Goal: Information Seeking & Learning: Check status

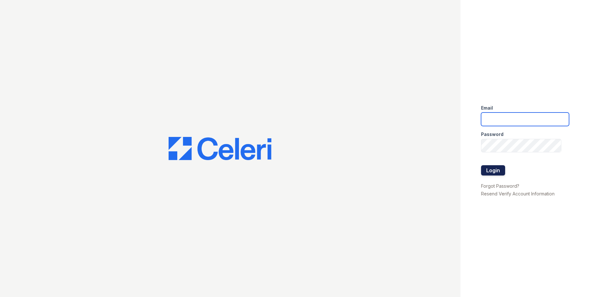
type input "Arrivesilverspring@trinity-pm.com"
click at [494, 168] on button "Login" at bounding box center [493, 170] width 24 height 10
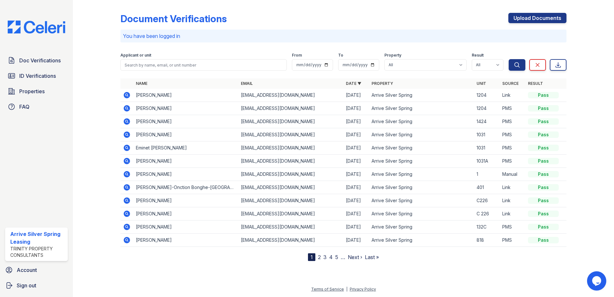
click at [126, 94] on icon at bounding box center [127, 95] width 8 height 8
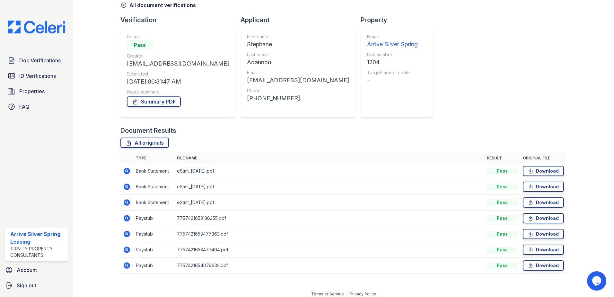
scroll to position [37, 0]
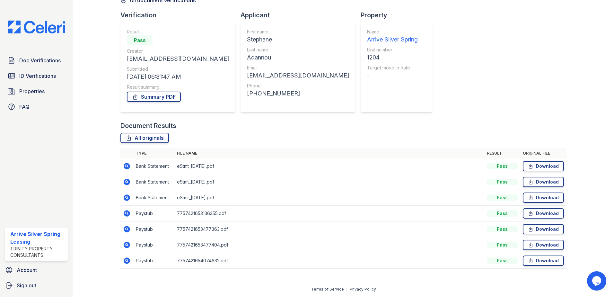
click at [126, 215] on icon at bounding box center [127, 213] width 6 height 6
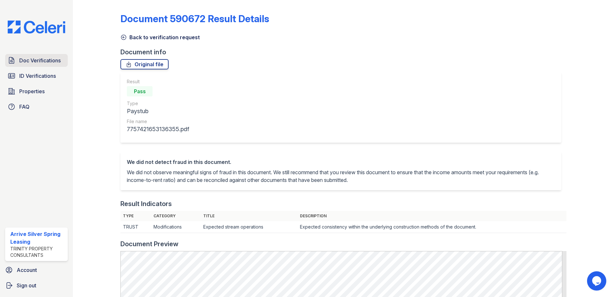
click at [58, 62] on span "Doc Verifications" at bounding box center [39, 61] width 41 height 8
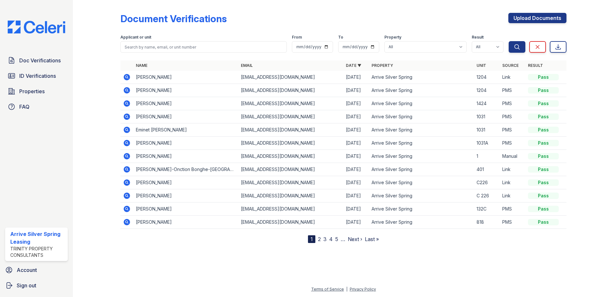
click at [128, 92] on icon at bounding box center [127, 90] width 6 height 6
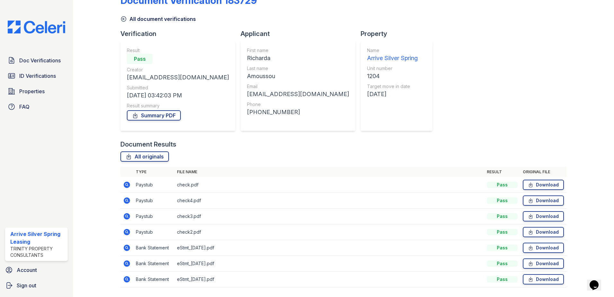
scroll to position [37, 0]
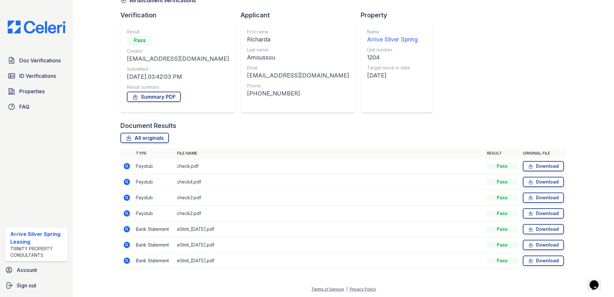
click at [128, 197] on icon at bounding box center [127, 198] width 8 height 8
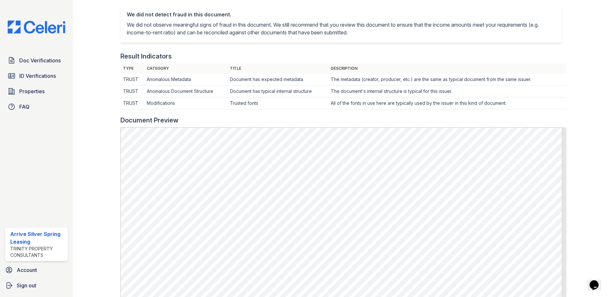
scroll to position [136, 0]
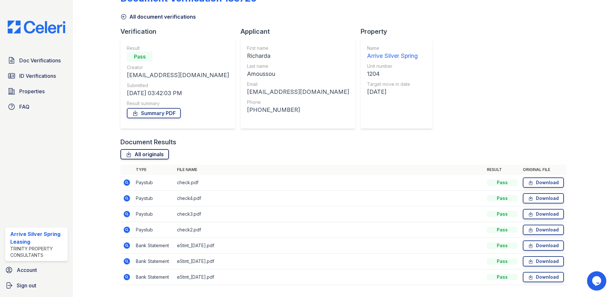
scroll to position [37, 0]
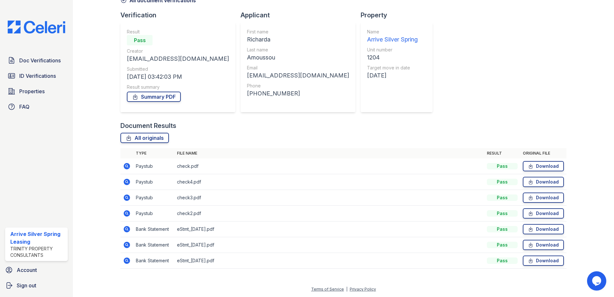
click at [126, 197] on icon at bounding box center [127, 197] width 2 height 2
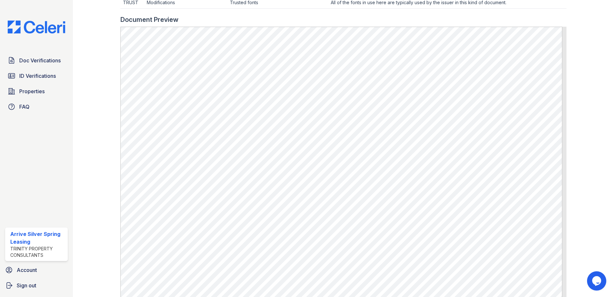
scroll to position [289, 0]
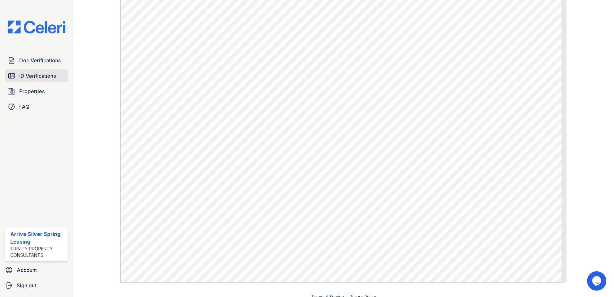
click at [40, 78] on span "ID Verifications" at bounding box center [37, 76] width 37 height 8
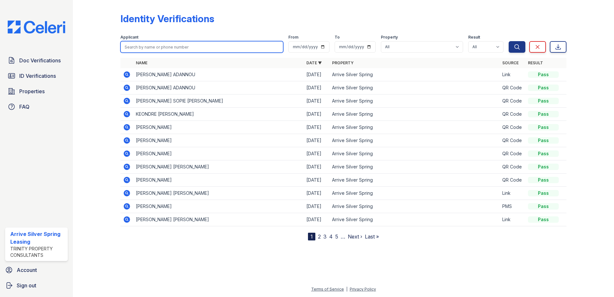
click at [180, 47] on input "search" at bounding box center [201, 47] width 163 height 12
type input "Cedric"
click at [509, 41] on button "Search" at bounding box center [517, 47] width 17 height 12
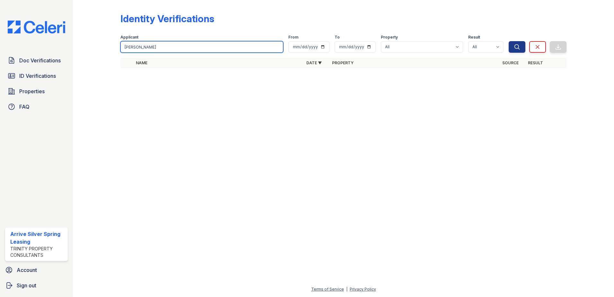
click at [210, 44] on input "Cedric" at bounding box center [201, 47] width 163 height 12
type input "C"
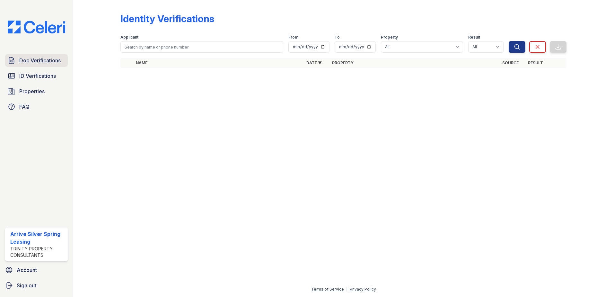
drag, startPoint x: 58, startPoint y: 62, endPoint x: 98, endPoint y: 54, distance: 41.0
click at [57, 62] on span "Doc Verifications" at bounding box center [39, 61] width 41 height 8
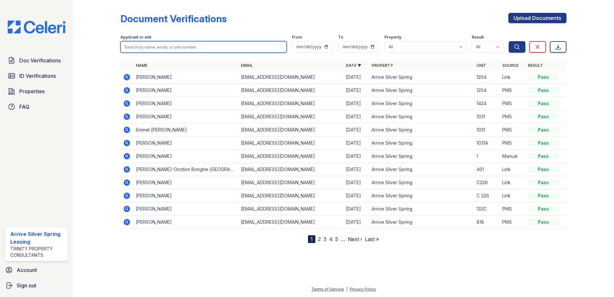
click at [144, 48] on input "search" at bounding box center [203, 47] width 166 height 12
type input "wolde"
click at [509, 41] on button "Search" at bounding box center [517, 47] width 17 height 12
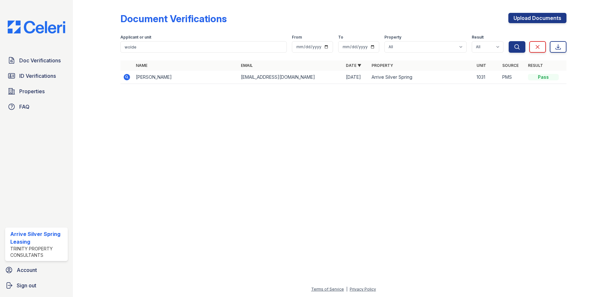
click at [127, 78] on icon at bounding box center [127, 77] width 8 height 8
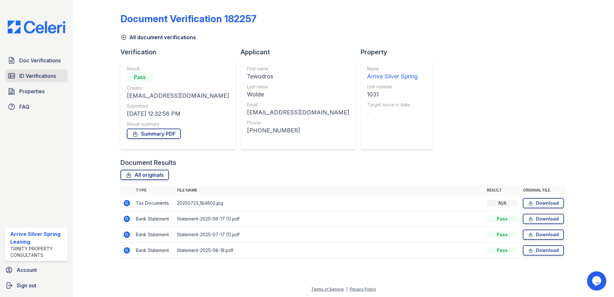
click at [47, 78] on span "ID Verifications" at bounding box center [37, 76] width 37 height 8
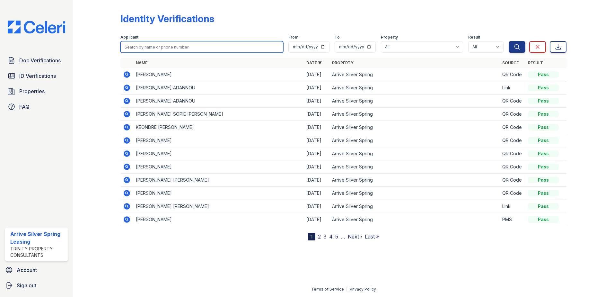
click at [175, 49] on input "search" at bounding box center [201, 47] width 163 height 12
type input "Wolde"
click at [509, 41] on button "Search" at bounding box center [517, 47] width 17 height 12
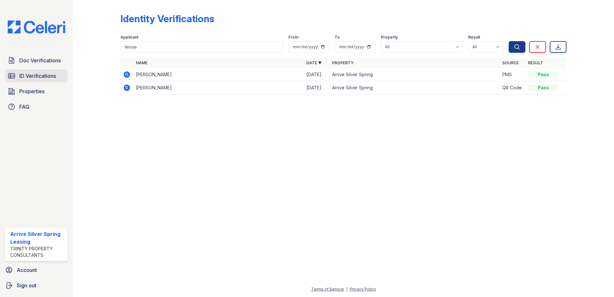
click at [56, 75] on span "ID Verifications" at bounding box center [37, 76] width 37 height 8
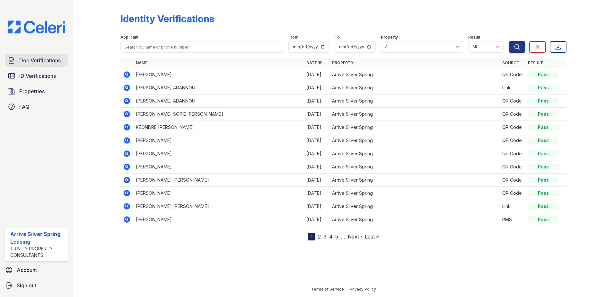
click at [51, 59] on span "Doc Verifications" at bounding box center [39, 61] width 41 height 8
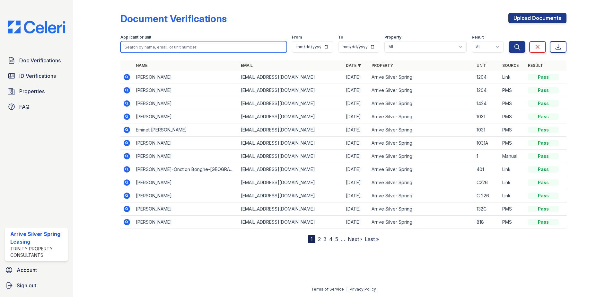
click at [174, 45] on input "search" at bounding box center [203, 47] width 166 height 12
click at [157, 250] on div "Document Verifications Upload Documents Filter Applicant or unit From To Proper…" at bounding box center [343, 126] width 521 height 253
click at [129, 115] on icon at bounding box center [127, 116] width 6 height 6
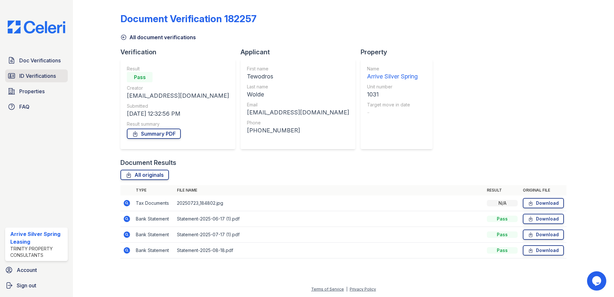
click at [34, 79] on span "ID Verifications" at bounding box center [37, 76] width 37 height 8
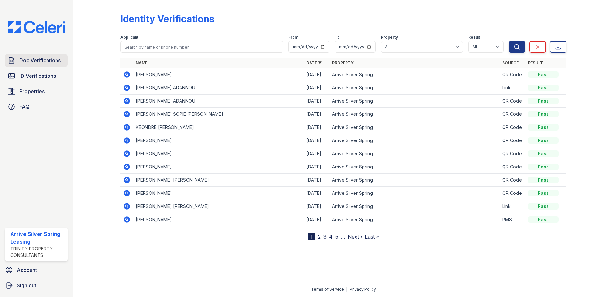
click at [43, 62] on span "Doc Verifications" at bounding box center [39, 61] width 41 height 8
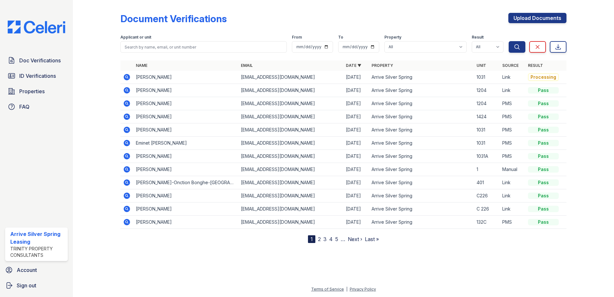
click at [128, 77] on icon at bounding box center [127, 77] width 8 height 8
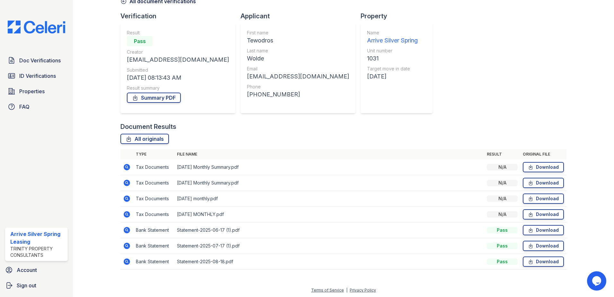
scroll to position [37, 0]
click at [127, 164] on icon at bounding box center [127, 166] width 6 height 6
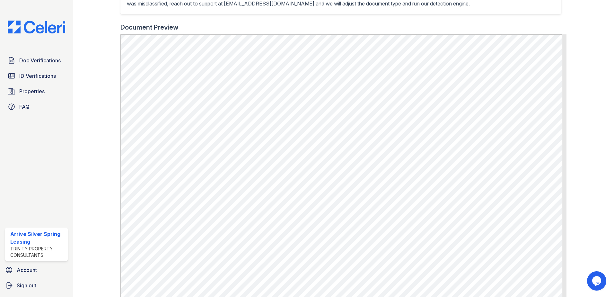
scroll to position [136, 0]
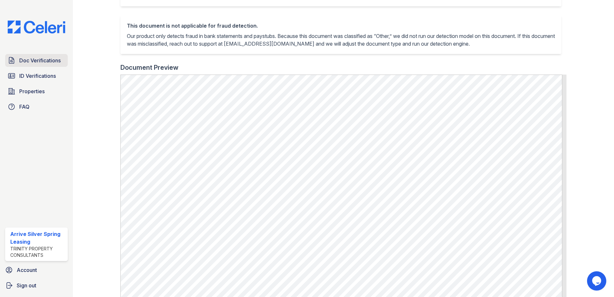
click at [40, 59] on span "Doc Verifications" at bounding box center [39, 61] width 41 height 8
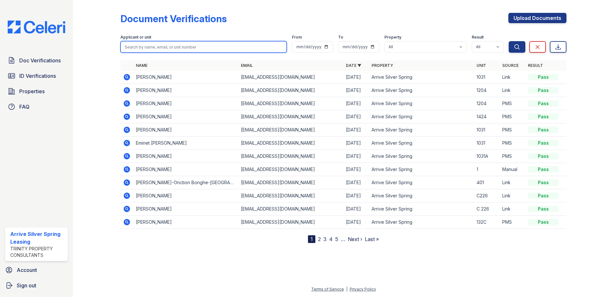
click at [236, 47] on input "search" at bounding box center [203, 47] width 166 height 12
type input "[PERSON_NAME]"
click at [509, 41] on button "Search" at bounding box center [517, 47] width 17 height 12
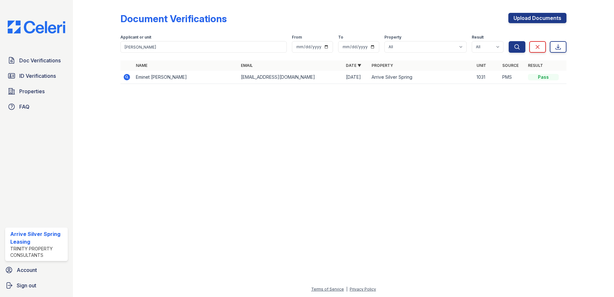
click at [126, 79] on icon at bounding box center [127, 77] width 6 height 6
